Goal: Check status

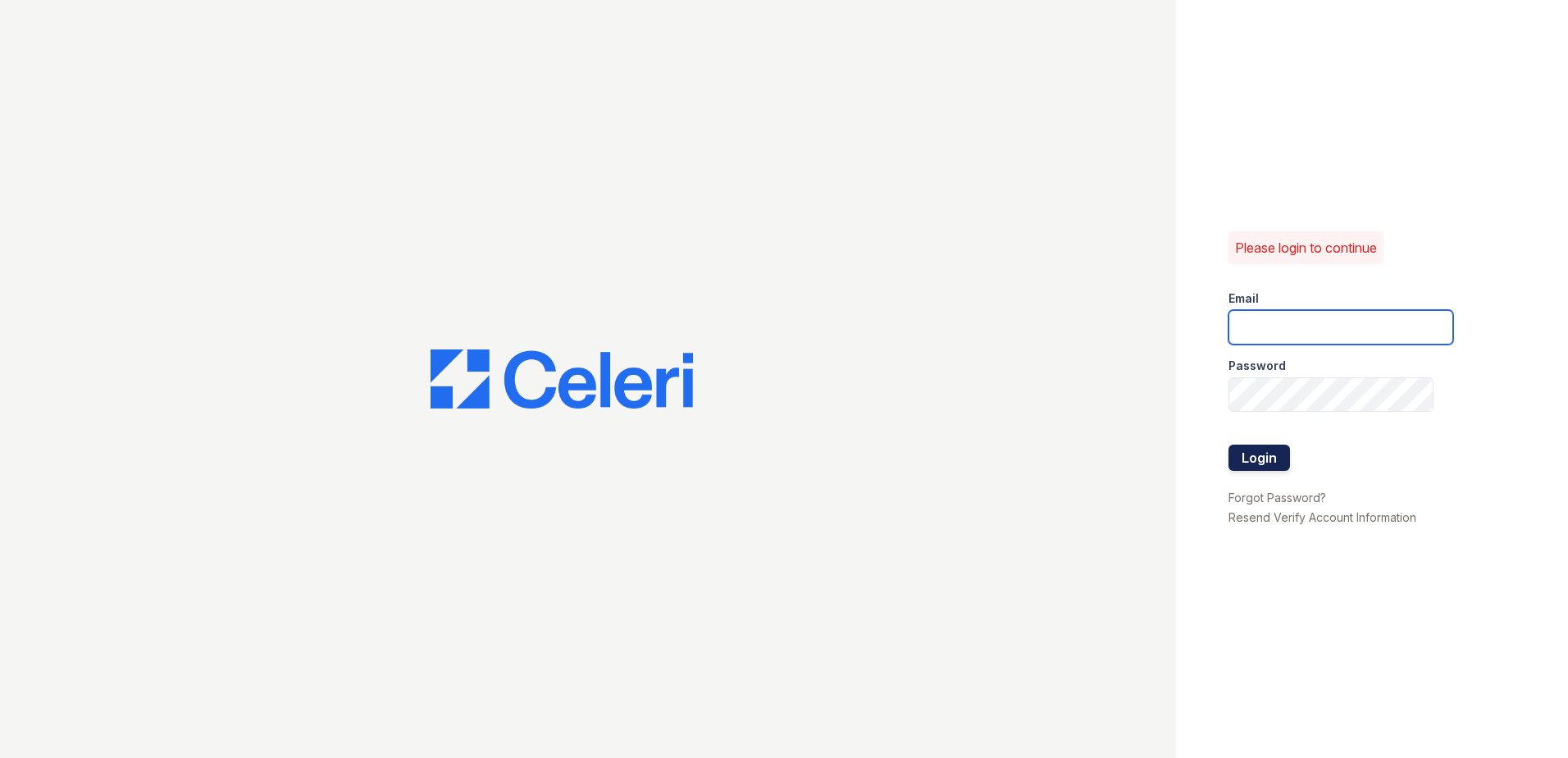
type input "[EMAIL_ADDRESS][DOMAIN_NAME]"
click at [1264, 454] on button "Login" at bounding box center [1259, 457] width 62 height 26
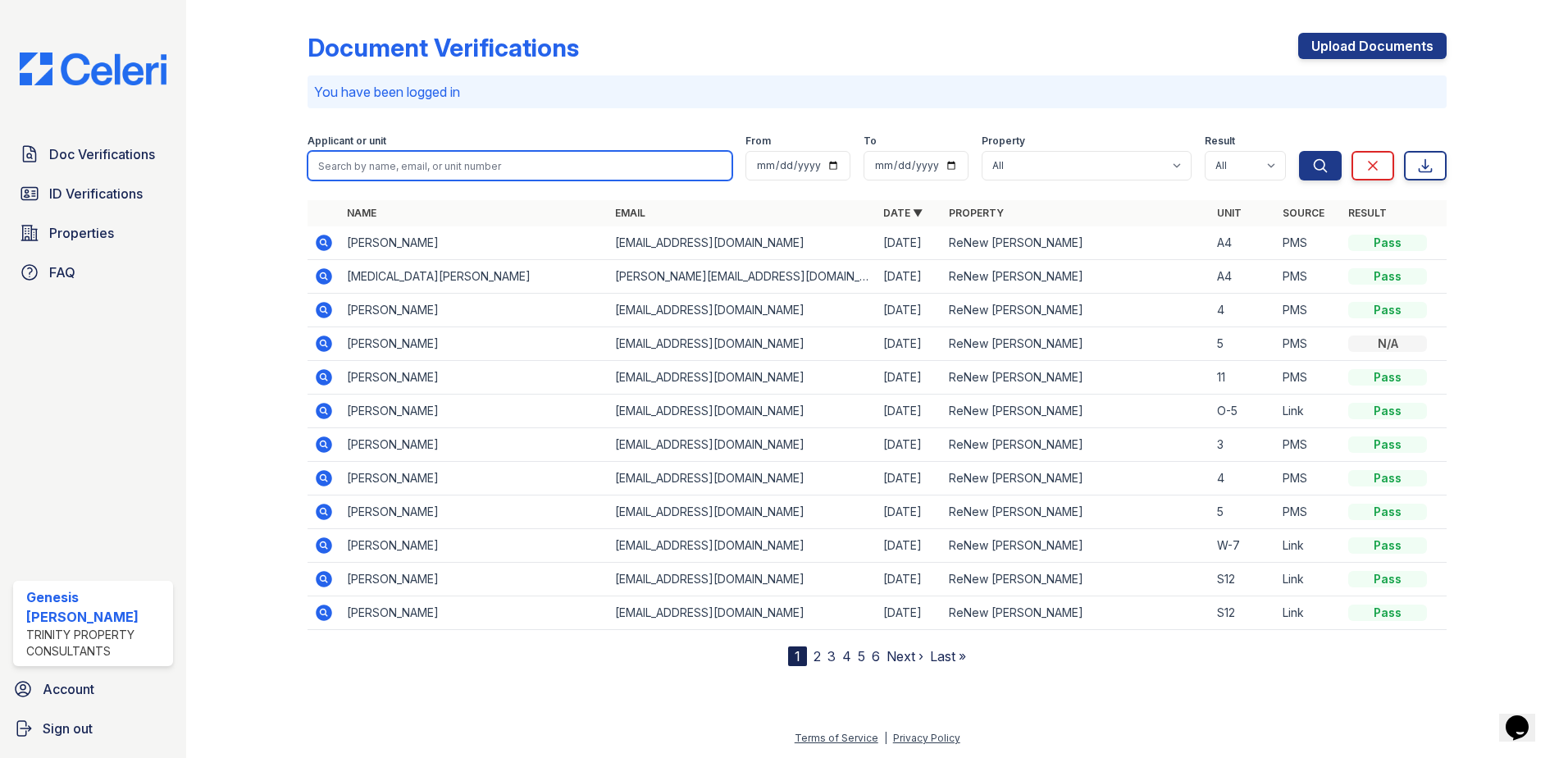
click at [489, 169] on input "search" at bounding box center [520, 165] width 425 height 30
type input "[PERSON_NAME]"
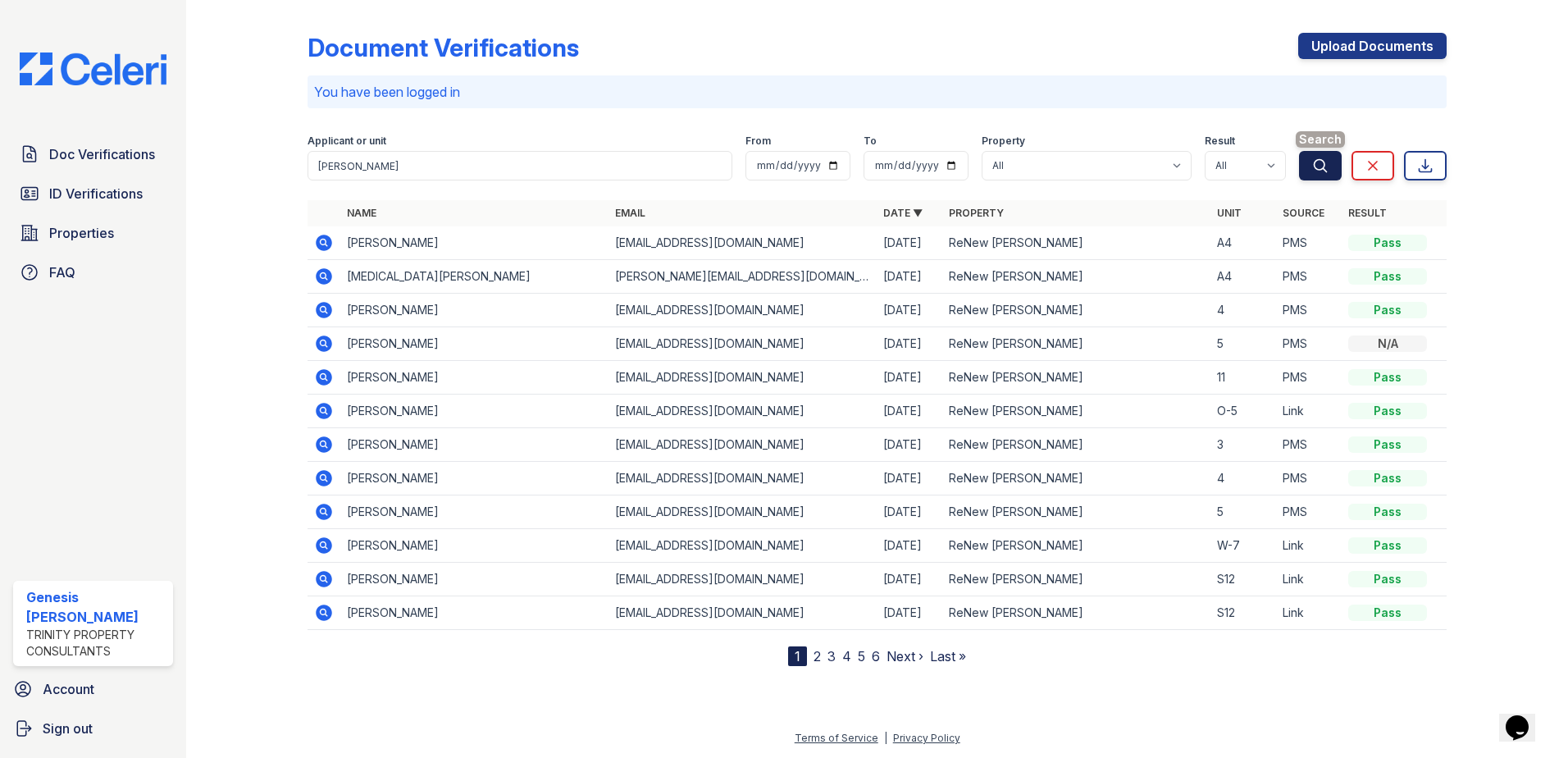
click at [1320, 159] on icon "submit" at bounding box center [1320, 165] width 13 height 13
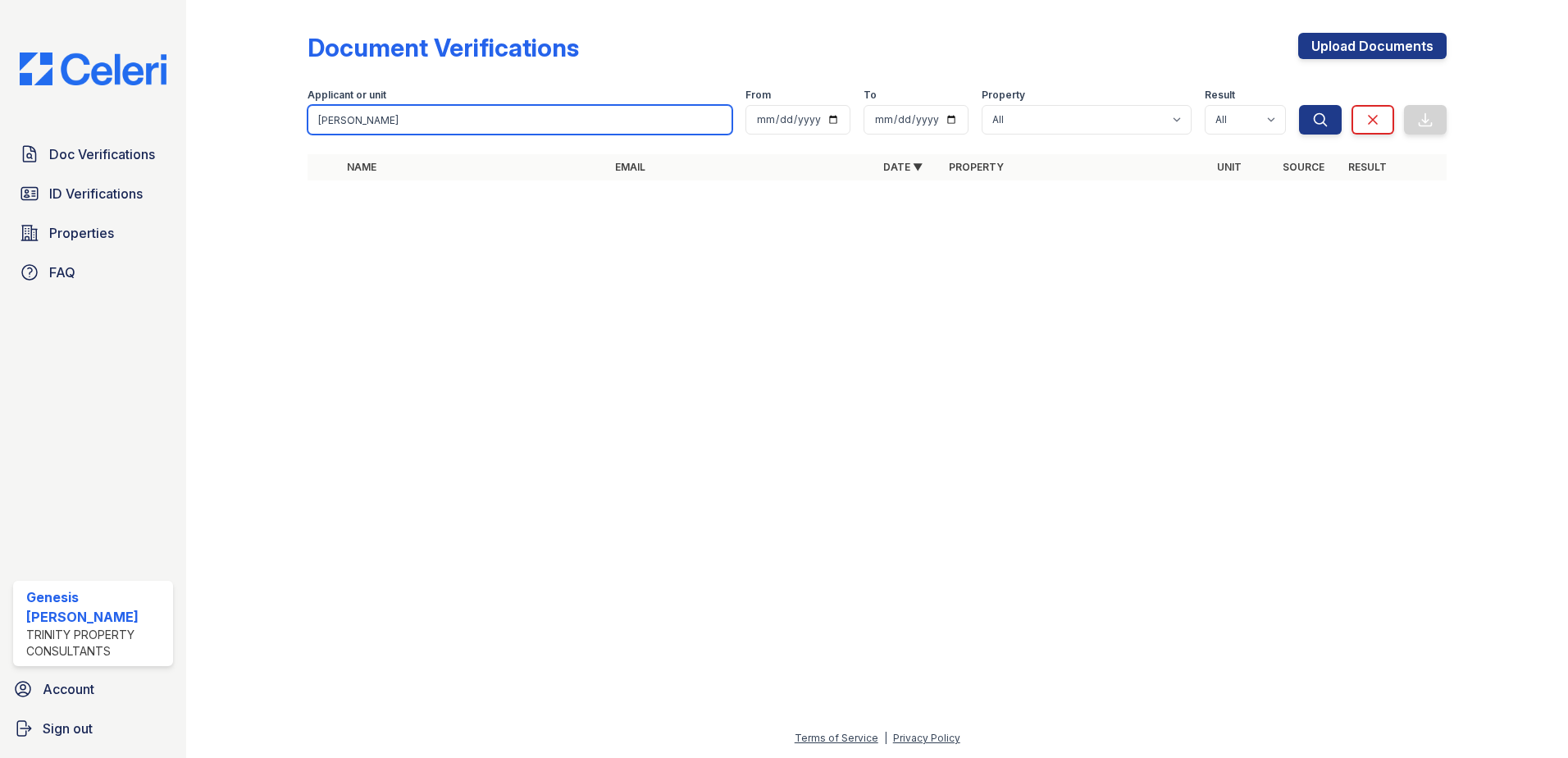
click at [629, 122] on input "[PERSON_NAME]" at bounding box center [520, 120] width 425 height 30
